Goal: Task Accomplishment & Management: Use online tool/utility

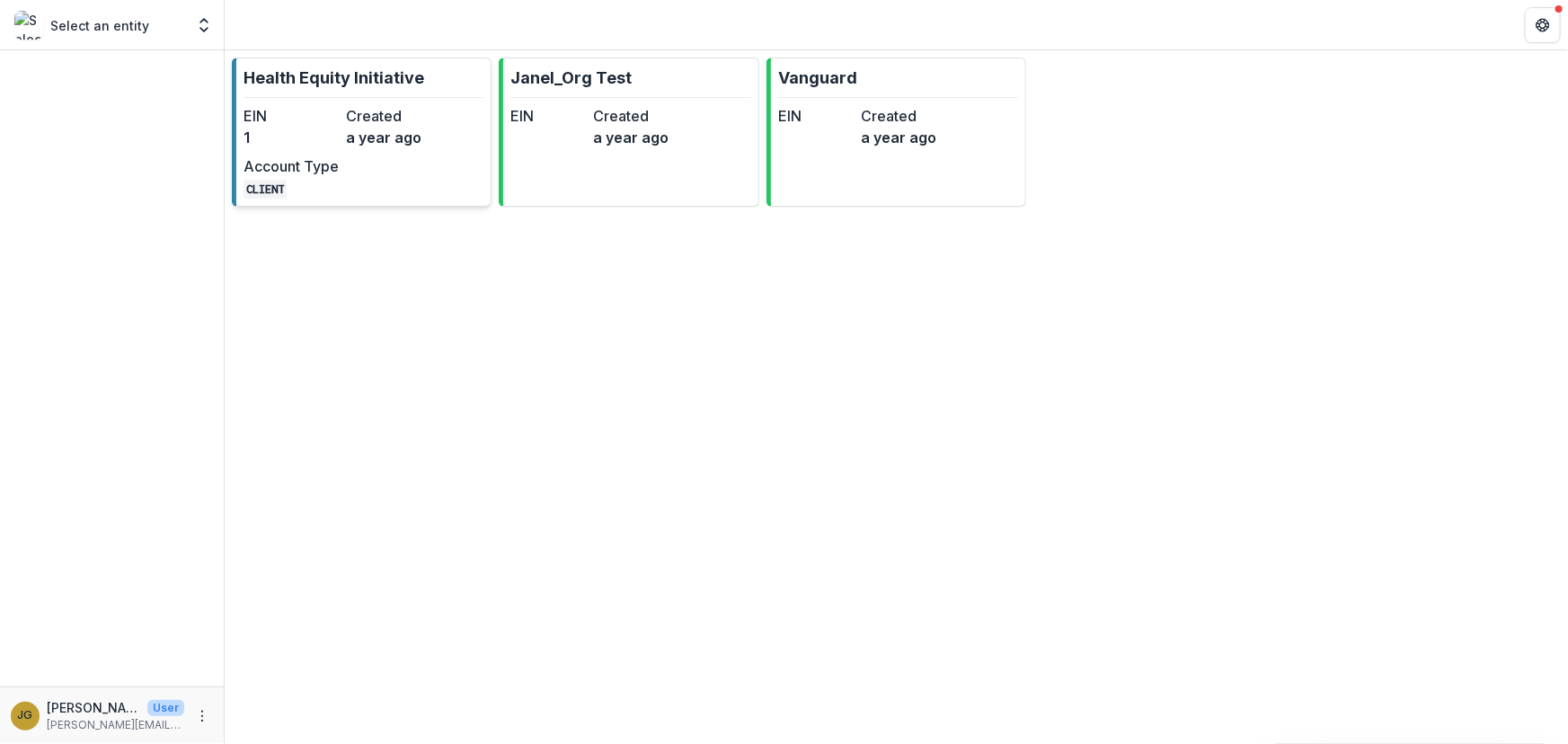
click at [336, 72] on p "Health Equity Initiative" at bounding box center [334, 78] width 180 height 24
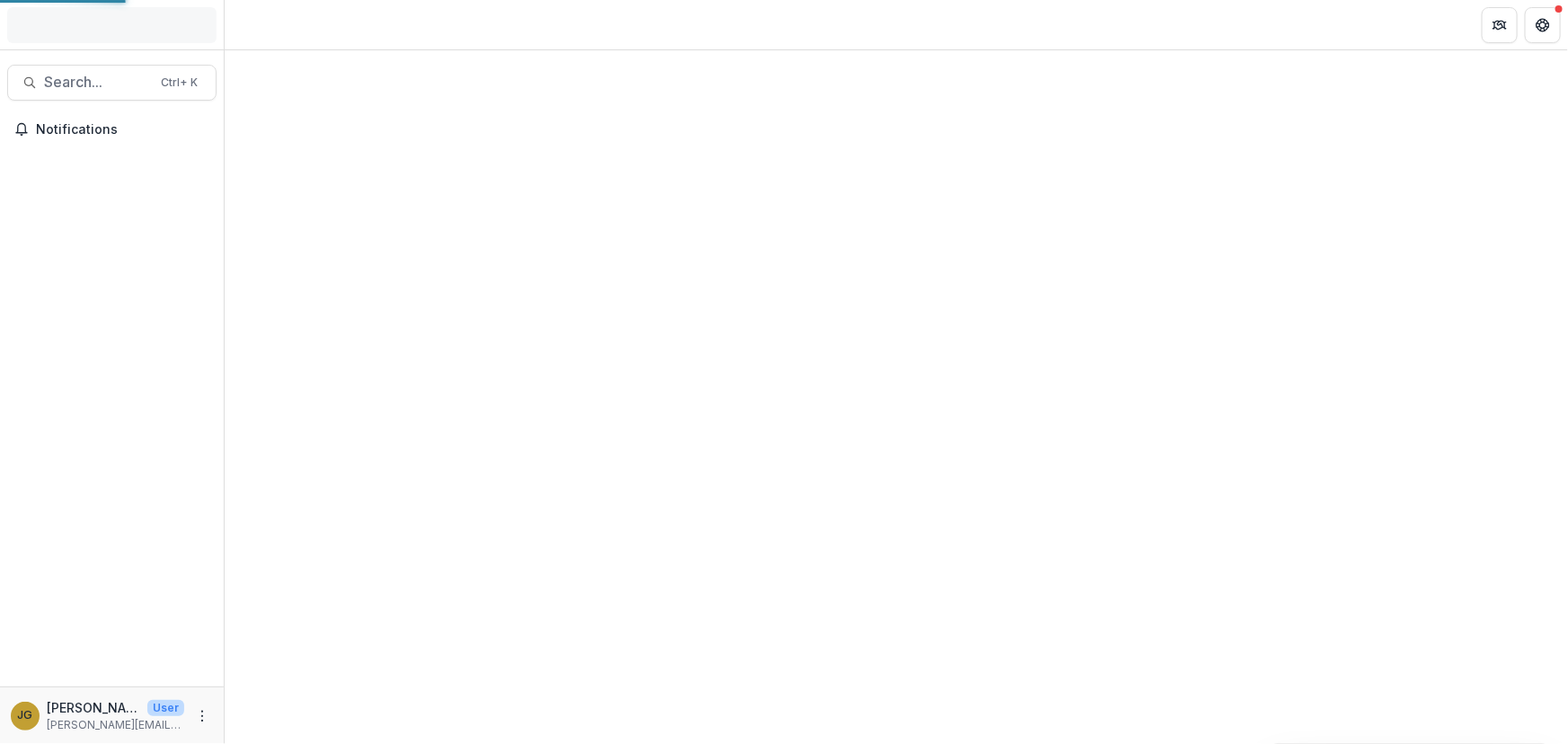
click at [336, 72] on div at bounding box center [896, 397] width 1343 height 694
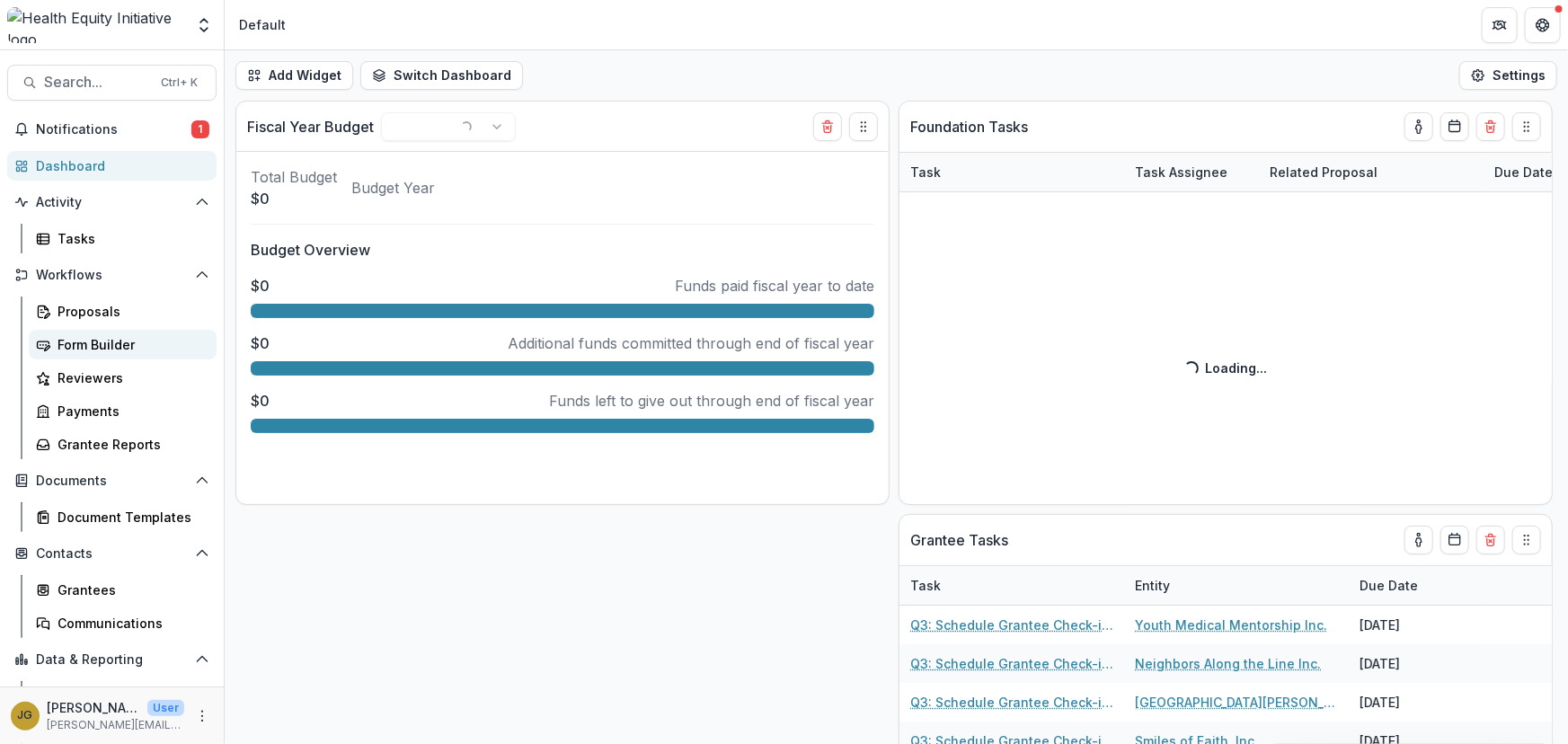
click at [72, 343] on div "Form Builder" at bounding box center [129, 344] width 144 height 18
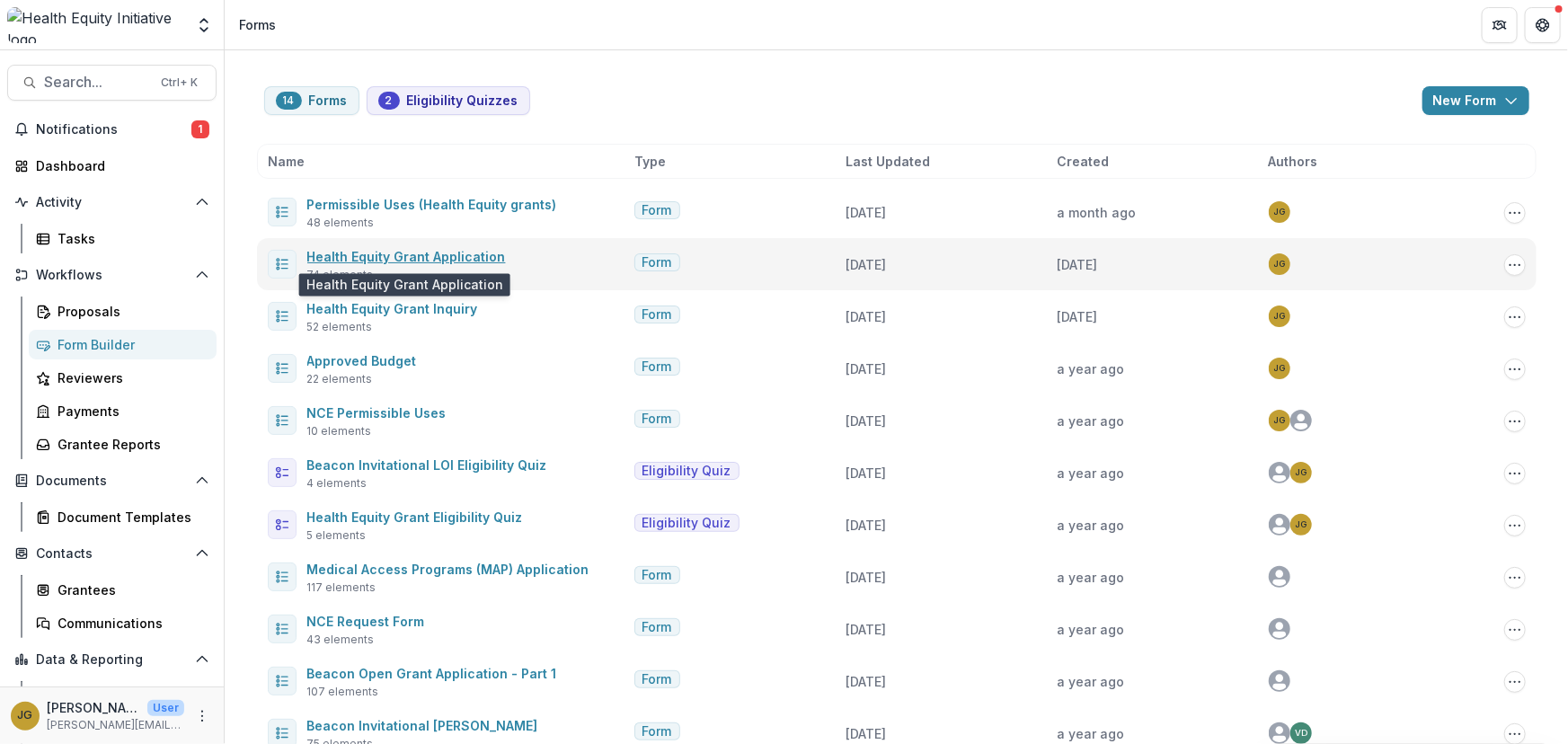
click at [406, 254] on link "Health Equity Grant Application" at bounding box center [406, 257] width 199 height 16
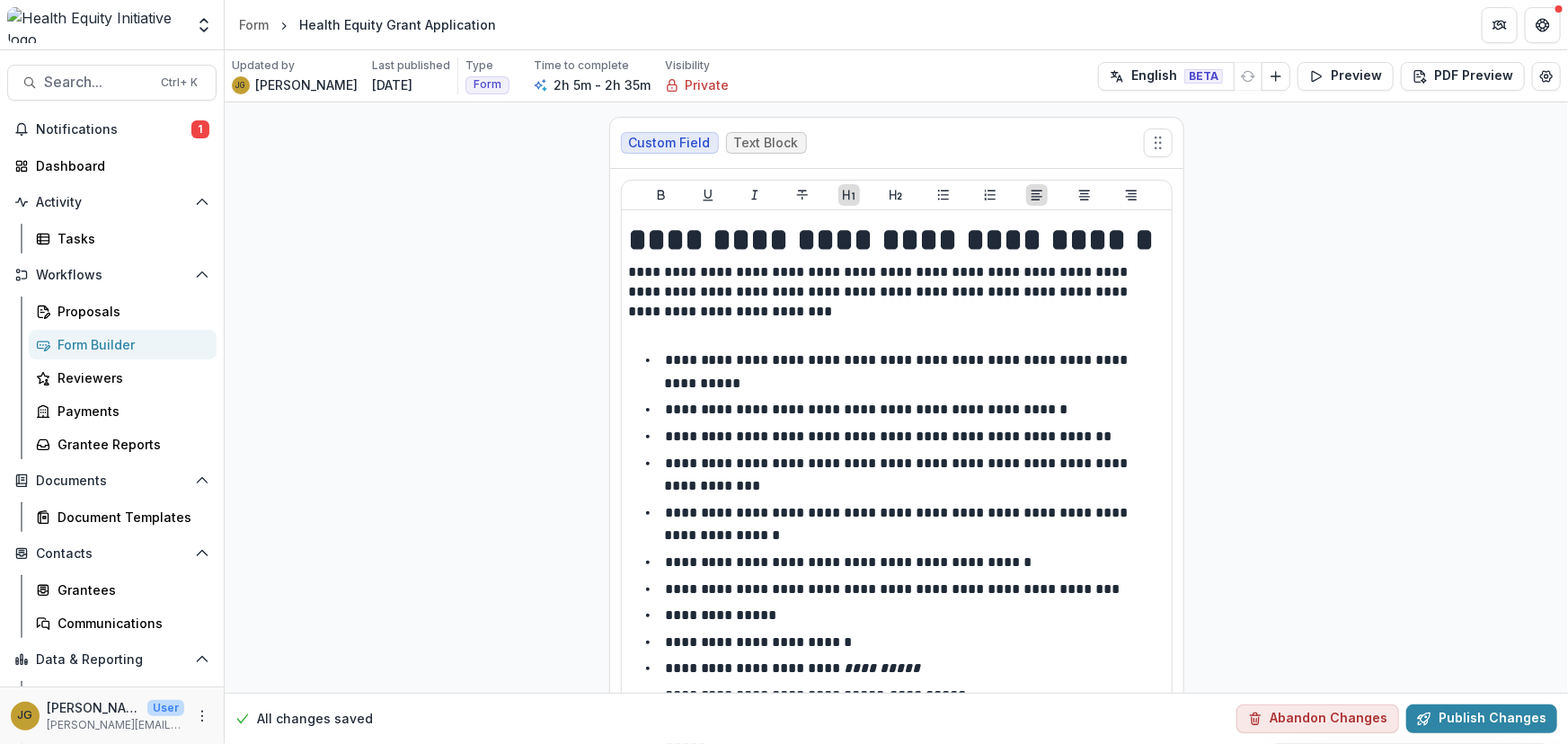
scroll to position [18445, 0]
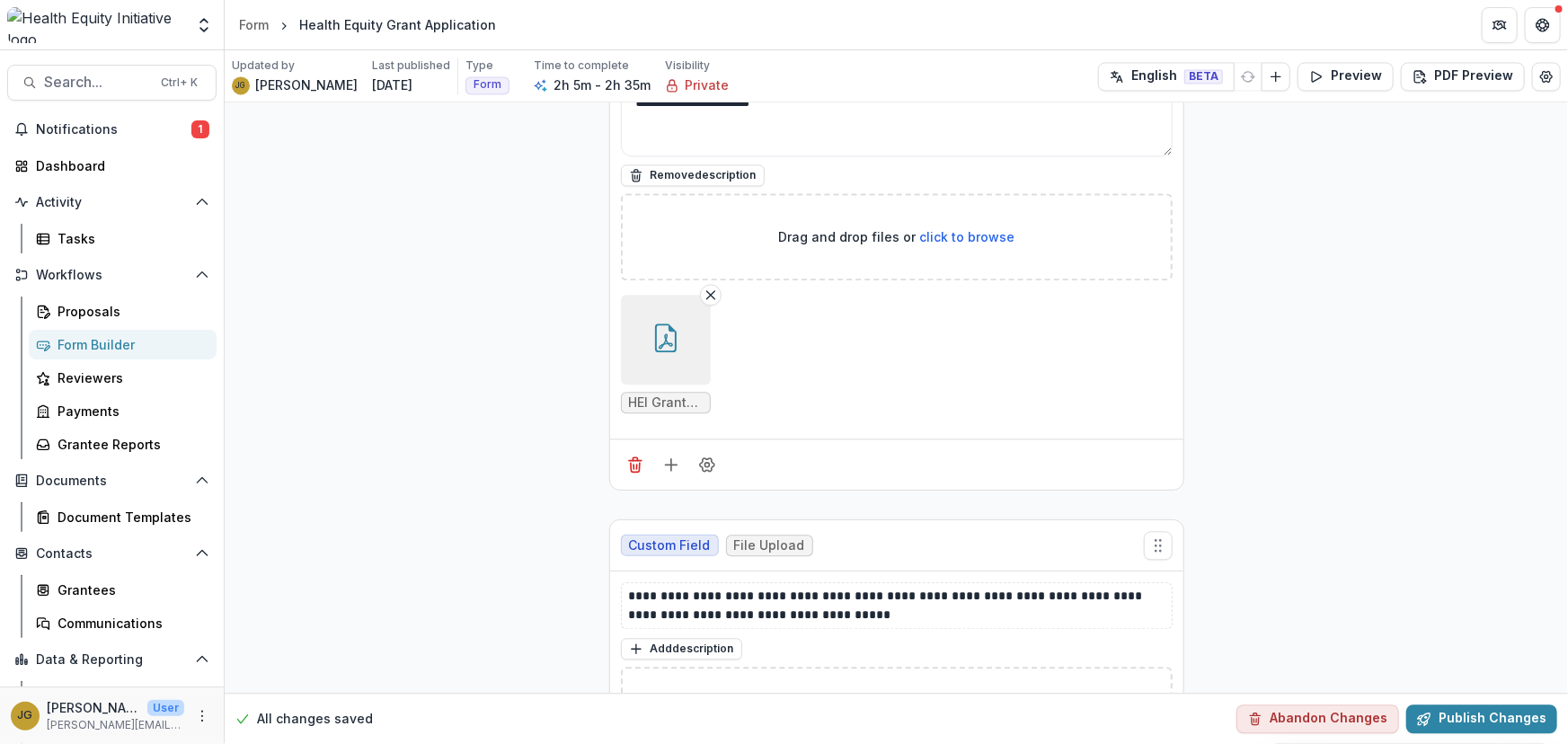
scroll to position [19399, 0]
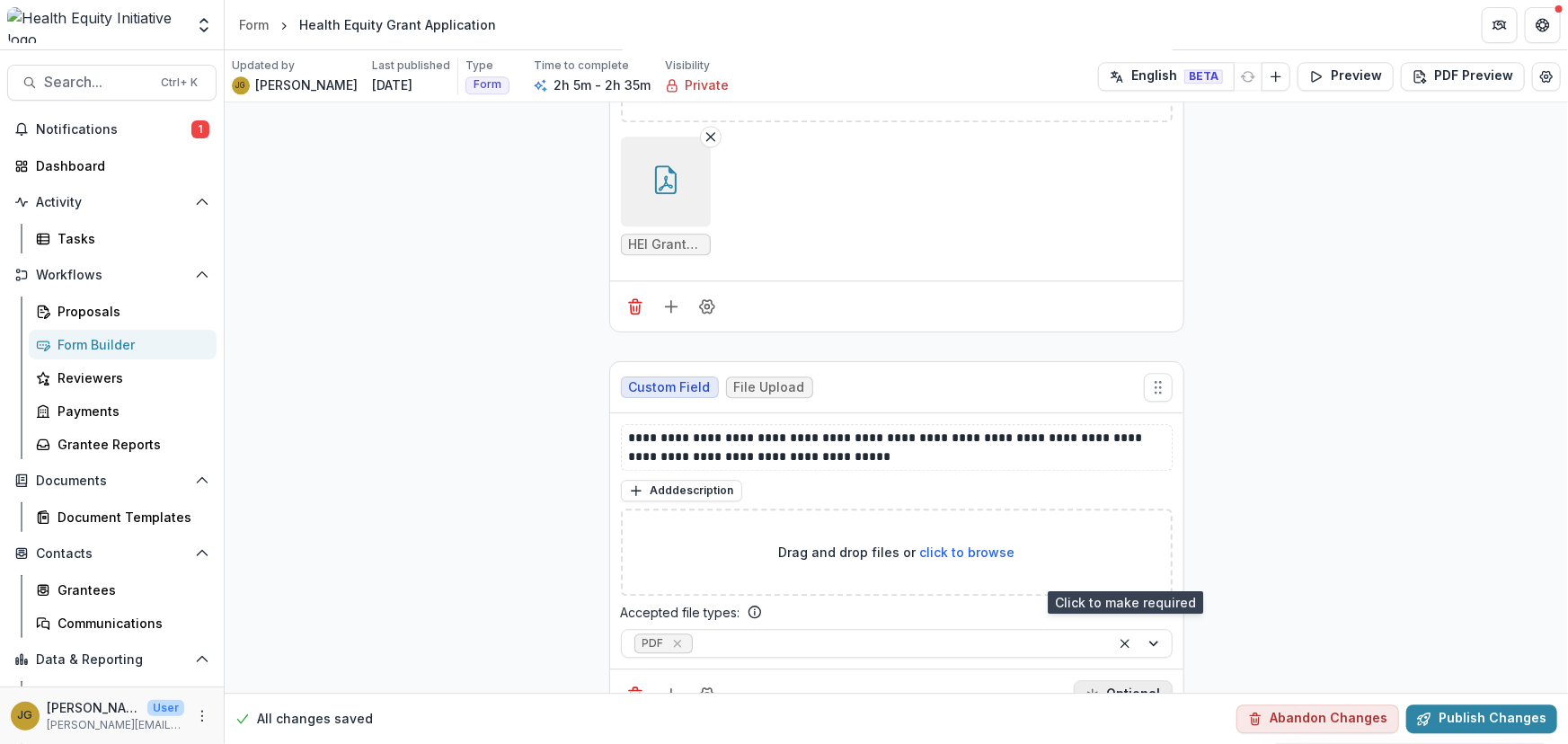
click at [1120, 680] on button "Optional" at bounding box center [1123, 695] width 99 height 29
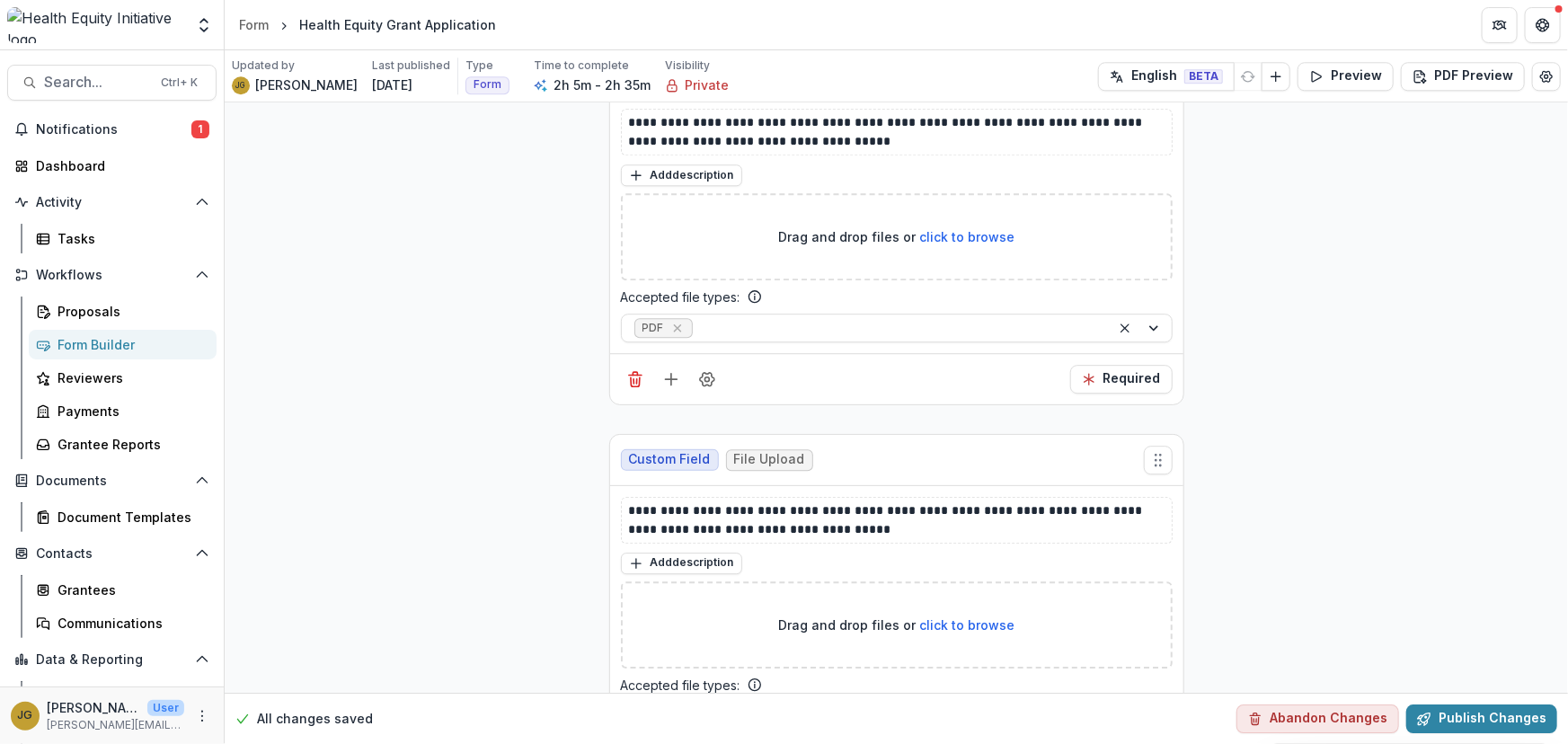
scroll to position [19834, 0]
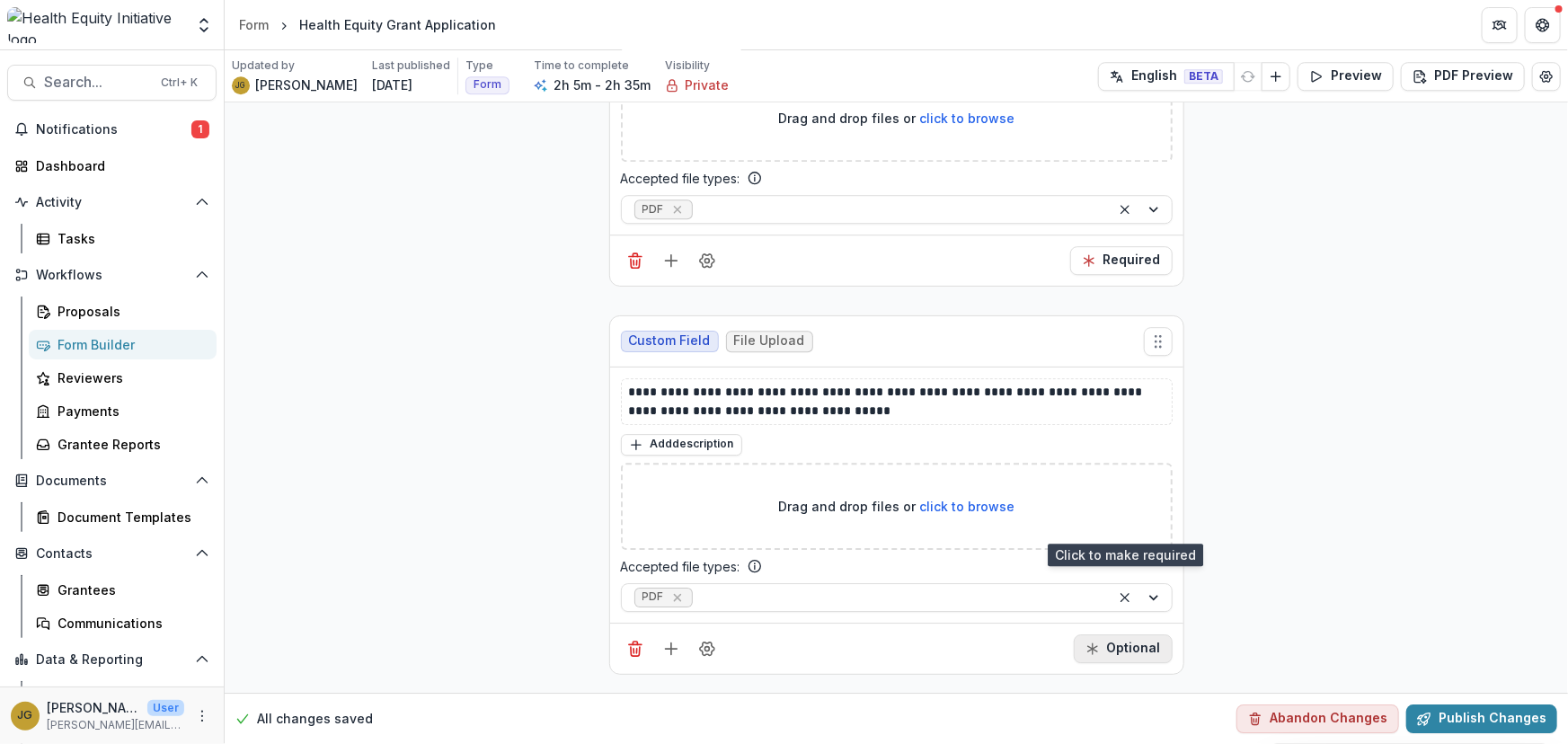
click at [1136, 634] on button "Optional" at bounding box center [1123, 649] width 99 height 29
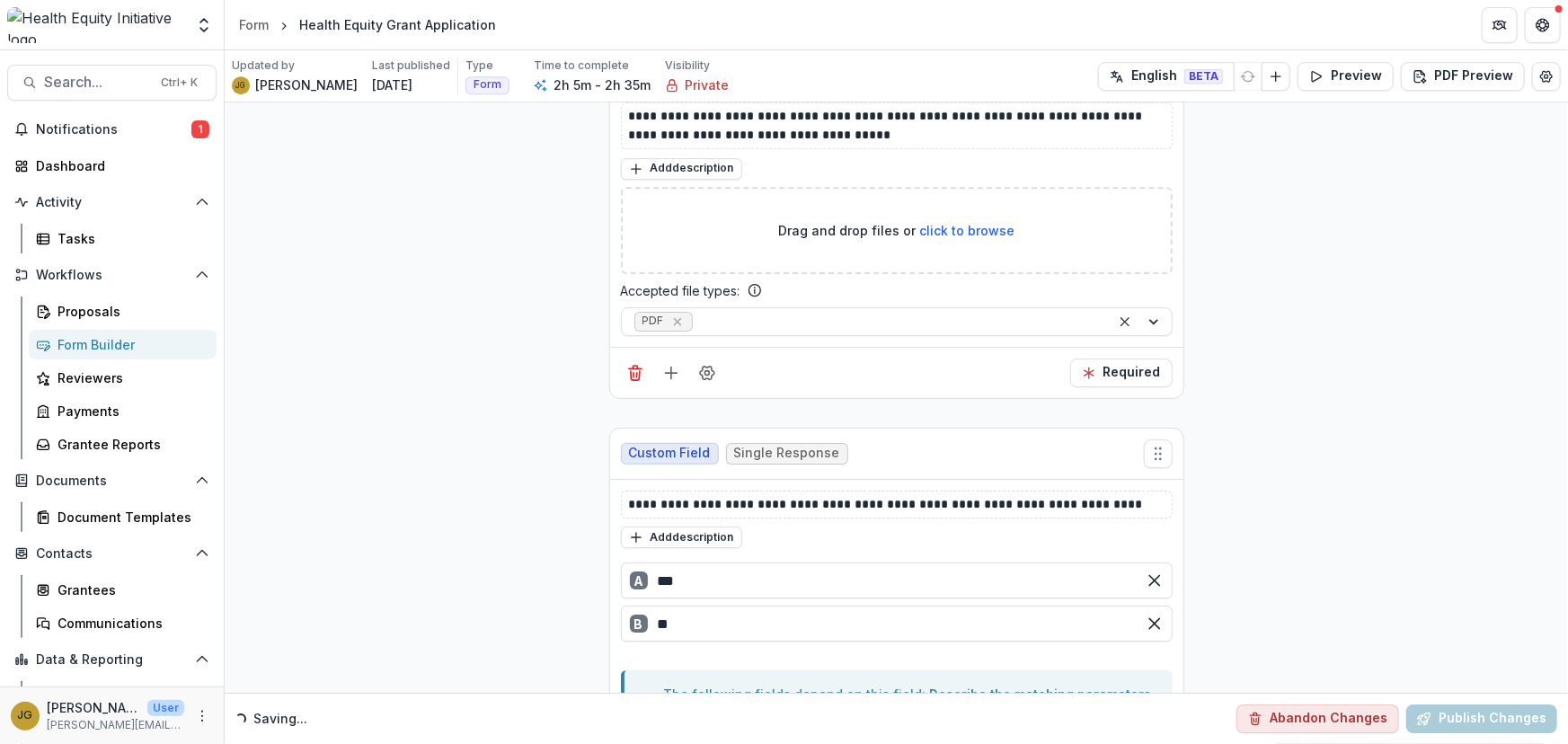
scroll to position [20266, 0]
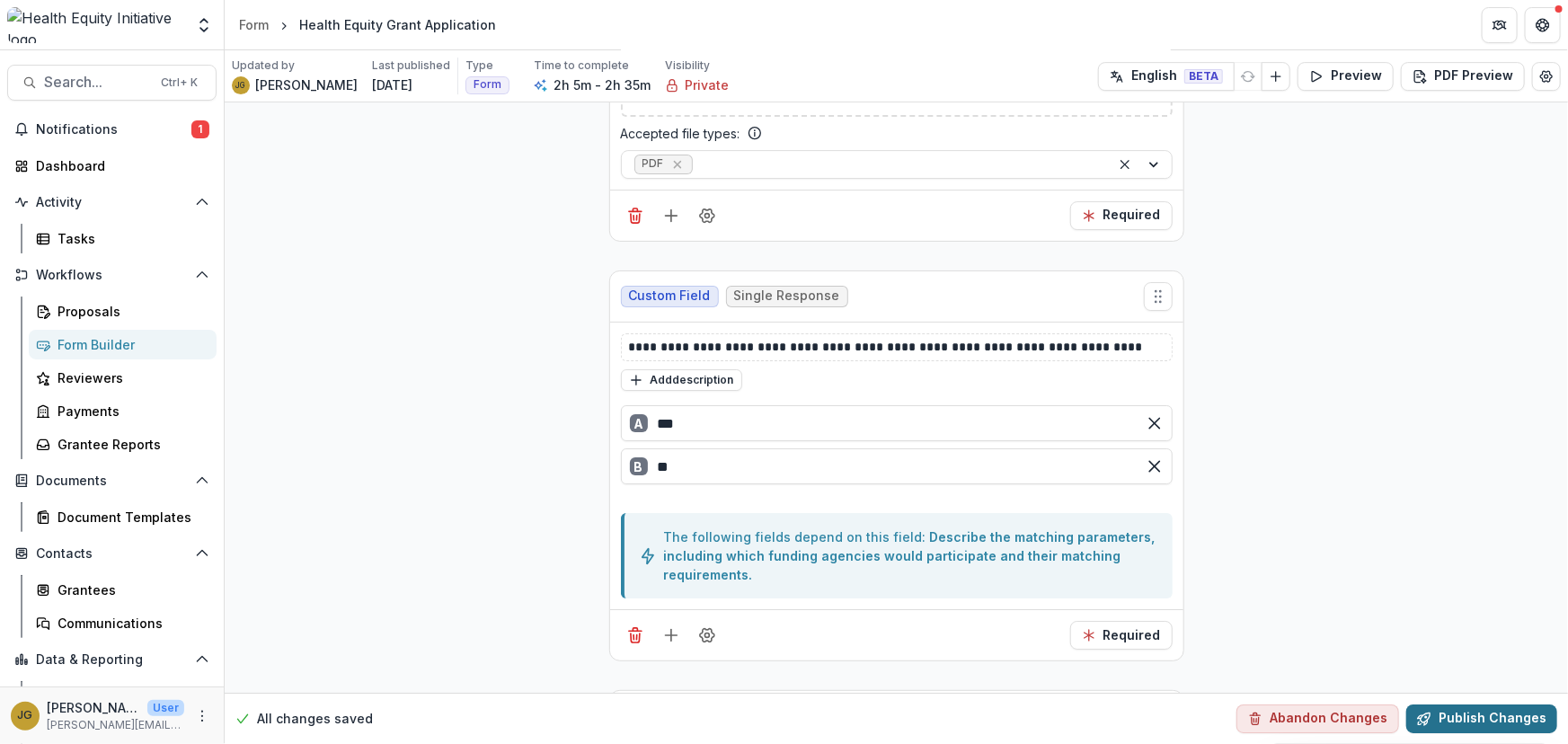
click at [1465, 715] on button "Publish Changes" at bounding box center [1482, 719] width 151 height 29
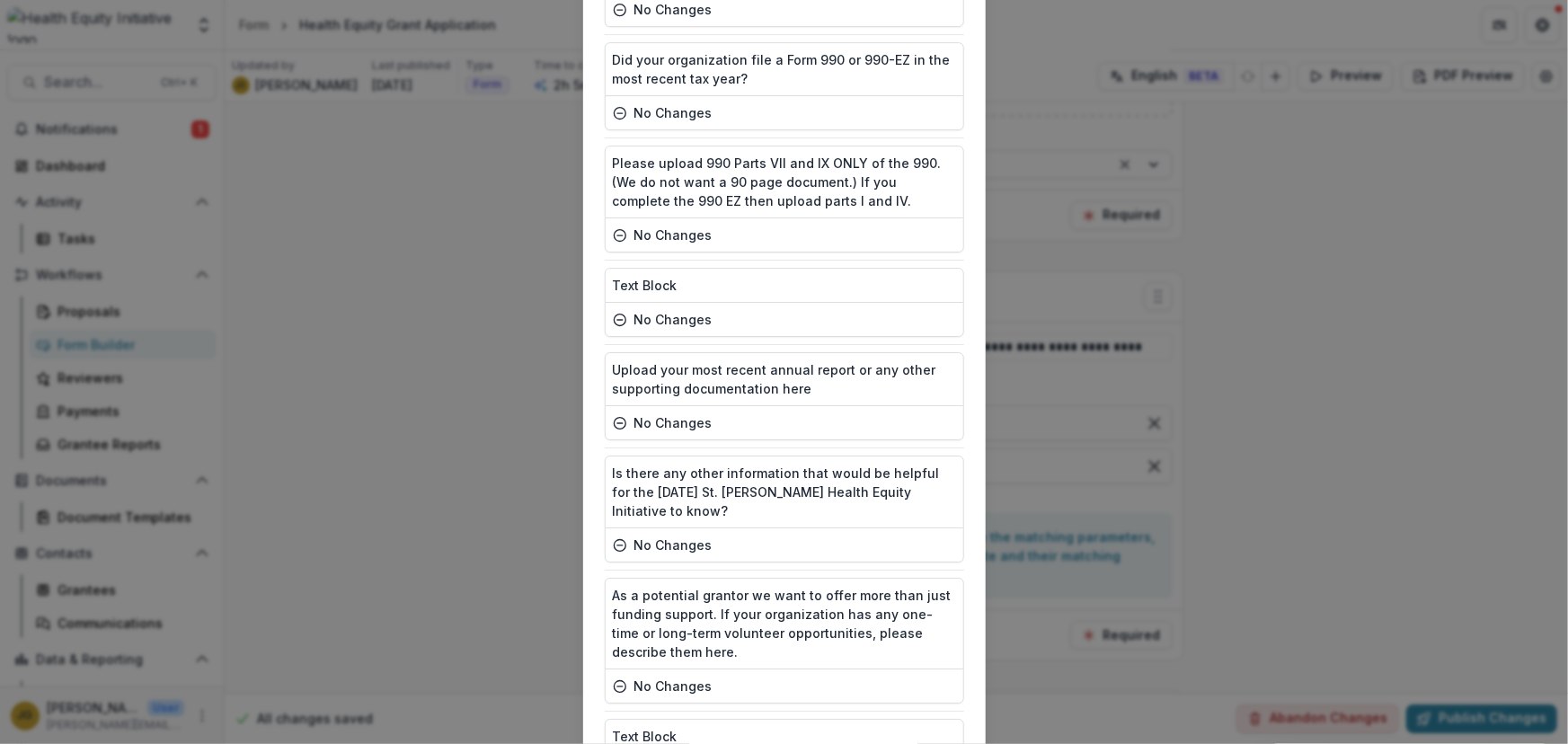
scroll to position [6606, 0]
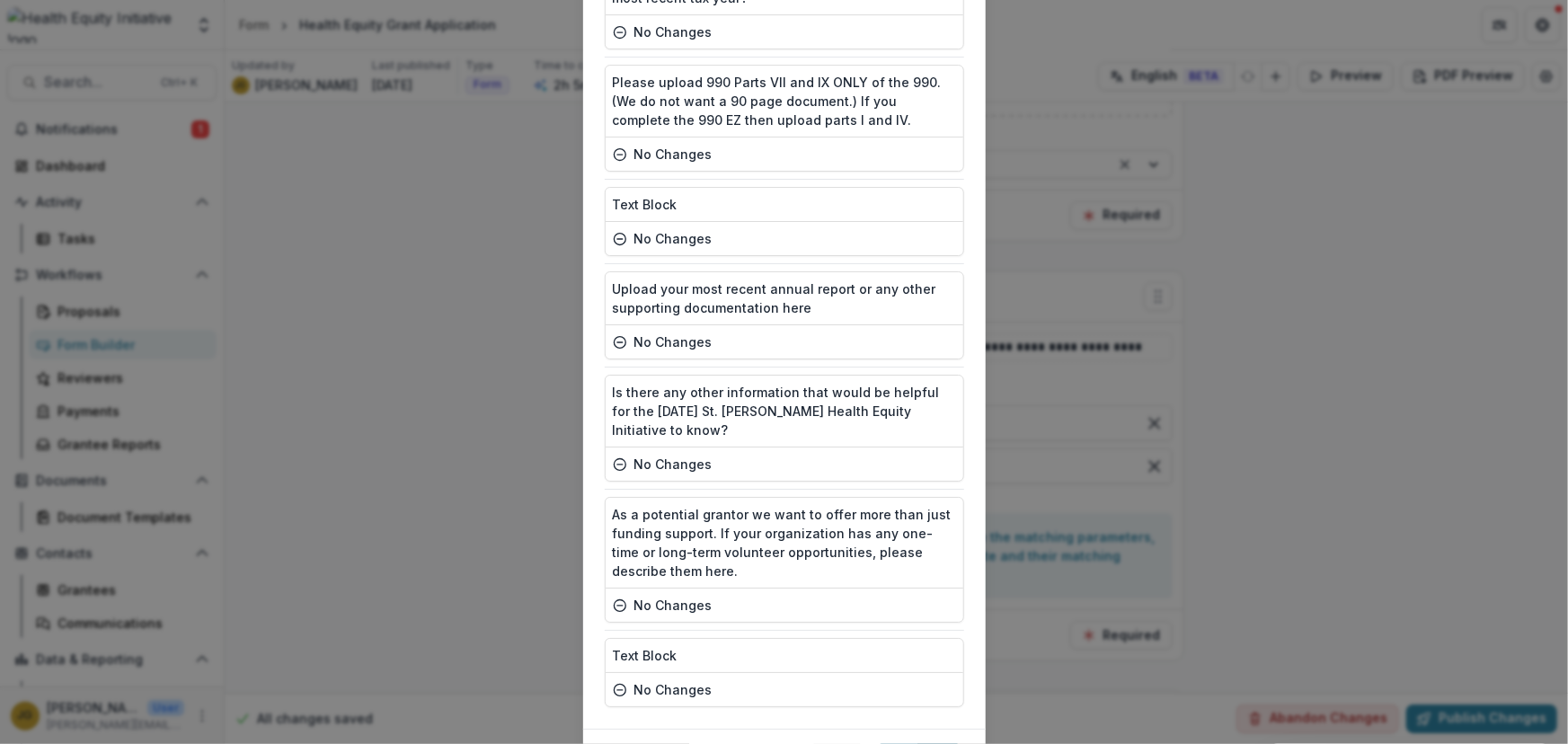
click at [913, 743] on button "Publish" at bounding box center [918, 759] width 90 height 29
